Goal: Find specific page/section: Find specific page/section

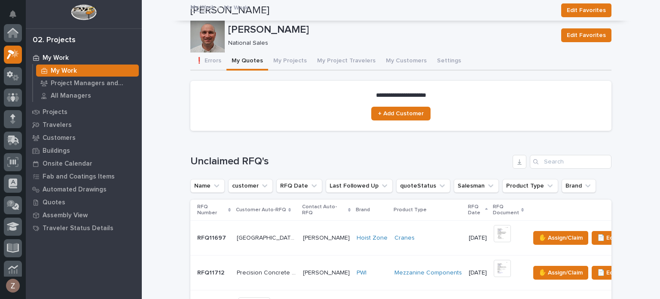
scroll to position [21, 0]
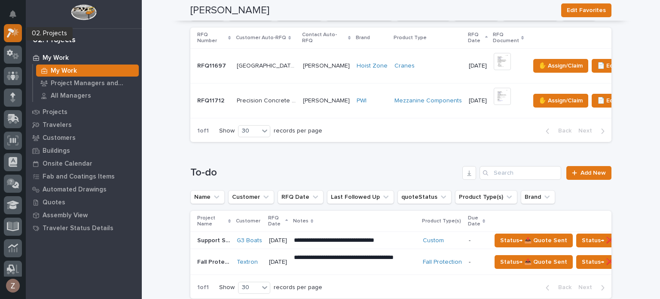
click at [13, 34] on icon at bounding box center [15, 32] width 7 height 9
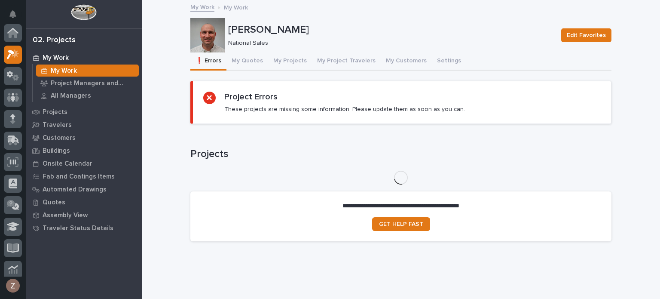
scroll to position [21, 0]
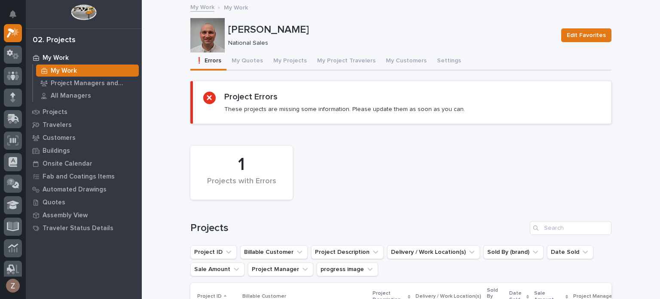
click at [232, 60] on button "My Quotes" at bounding box center [247, 61] width 42 height 18
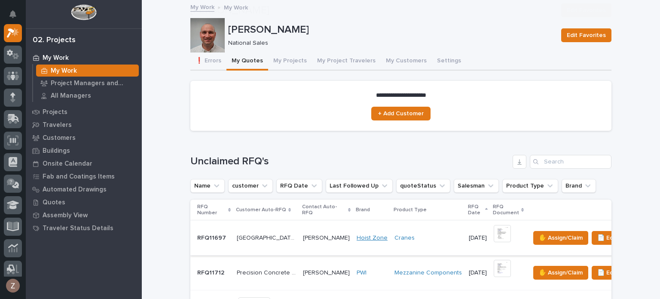
scroll to position [129, 0]
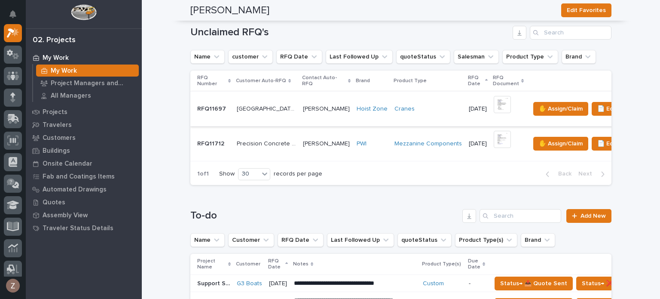
click at [494, 110] on img at bounding box center [502, 104] width 17 height 17
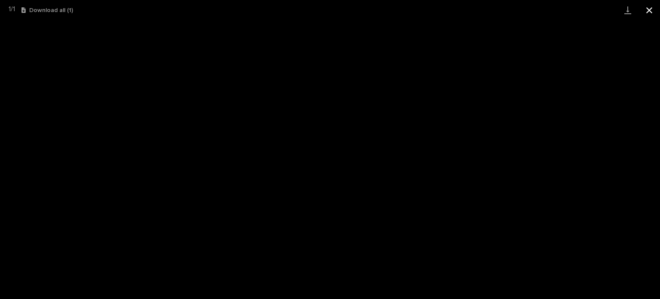
click at [652, 10] on button "Close gallery" at bounding box center [649, 10] width 21 height 20
